Goal: Find specific page/section: Find specific page/section

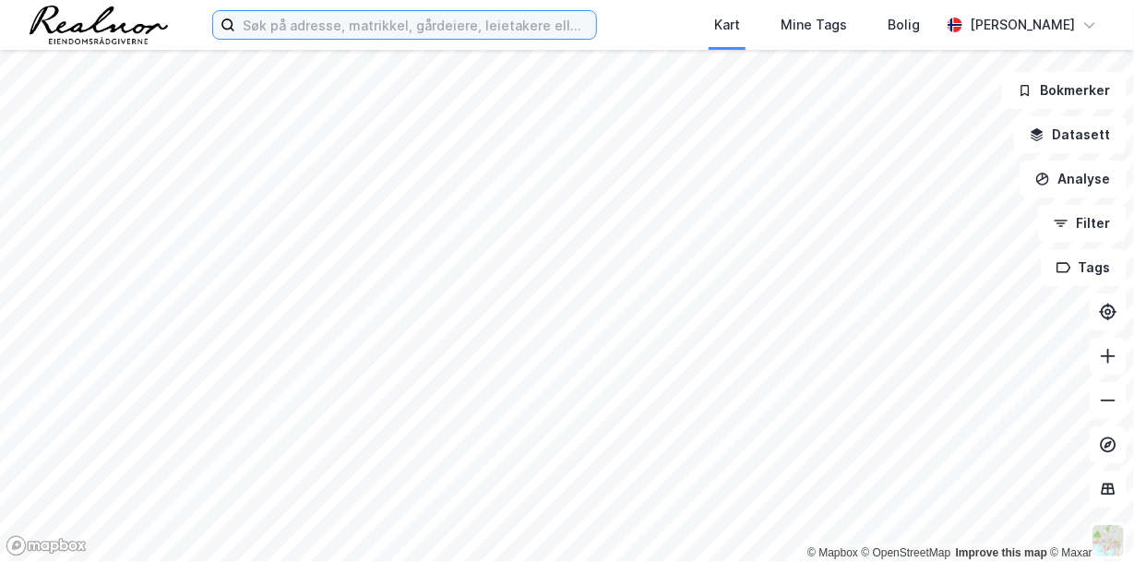
click at [465, 29] on input at bounding box center [415, 25] width 361 height 28
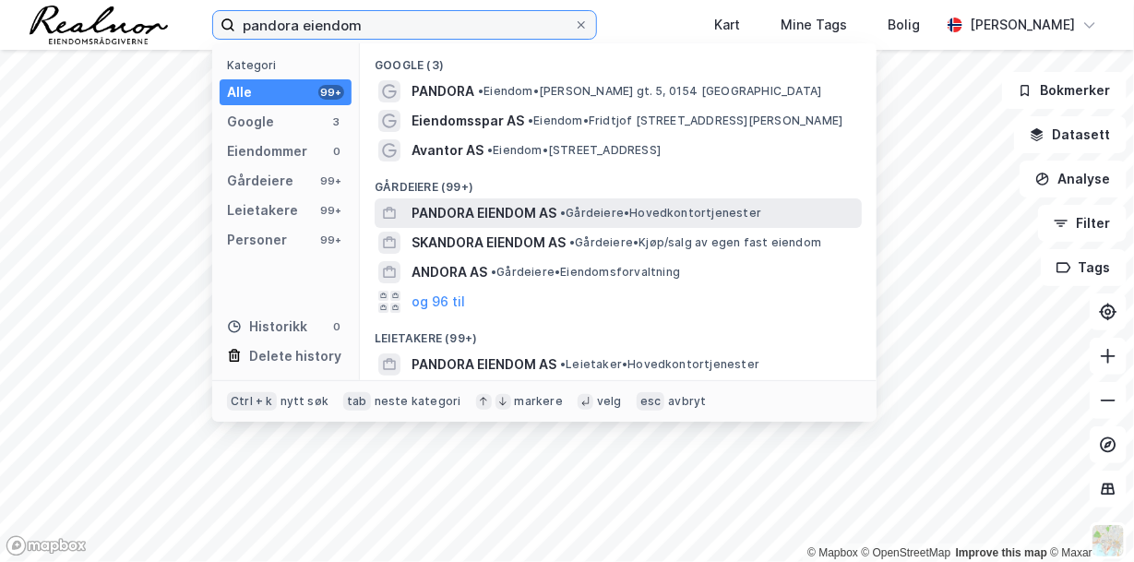
type input "pandora eiendom"
click at [565, 220] on span "• Gårdeiere • Hovedkontortjenester" at bounding box center [660, 213] width 201 height 15
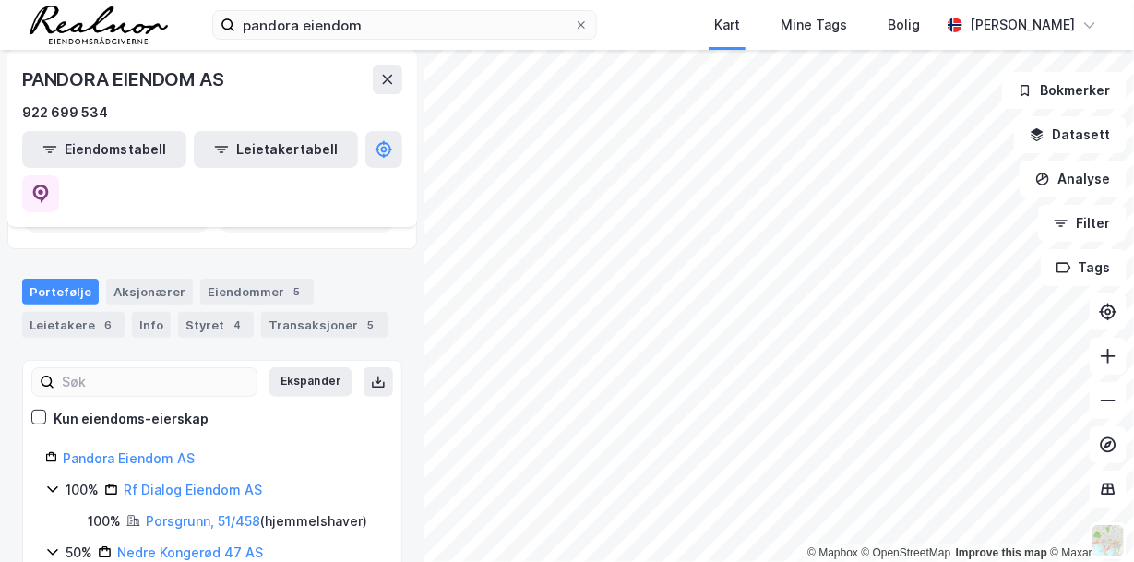
scroll to position [91, 0]
